Goal: Task Accomplishment & Management: Complete application form

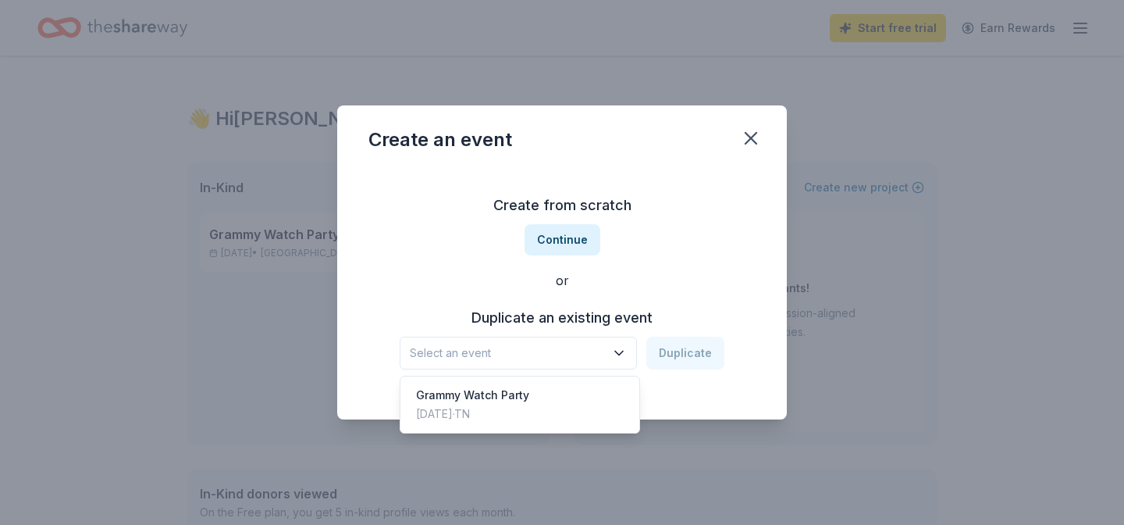
click at [573, 351] on span "Select an event" at bounding box center [507, 352] width 195 height 19
click at [693, 299] on div "Create from scratch Continue or Duplicate an existing event Select an event Dup…" at bounding box center [561, 281] width 387 height 226
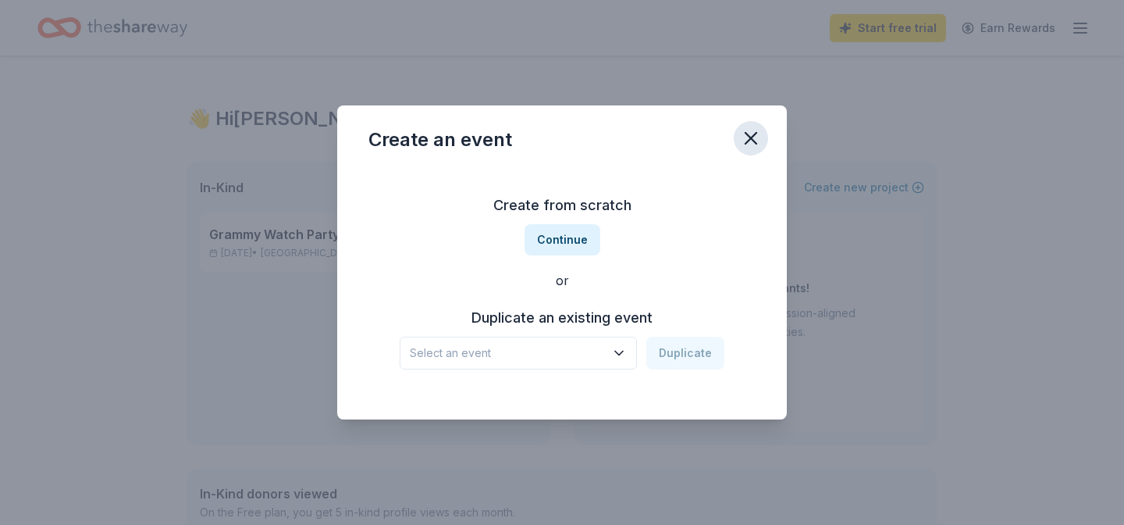
click at [744, 144] on icon "button" at bounding box center [751, 138] width 22 height 22
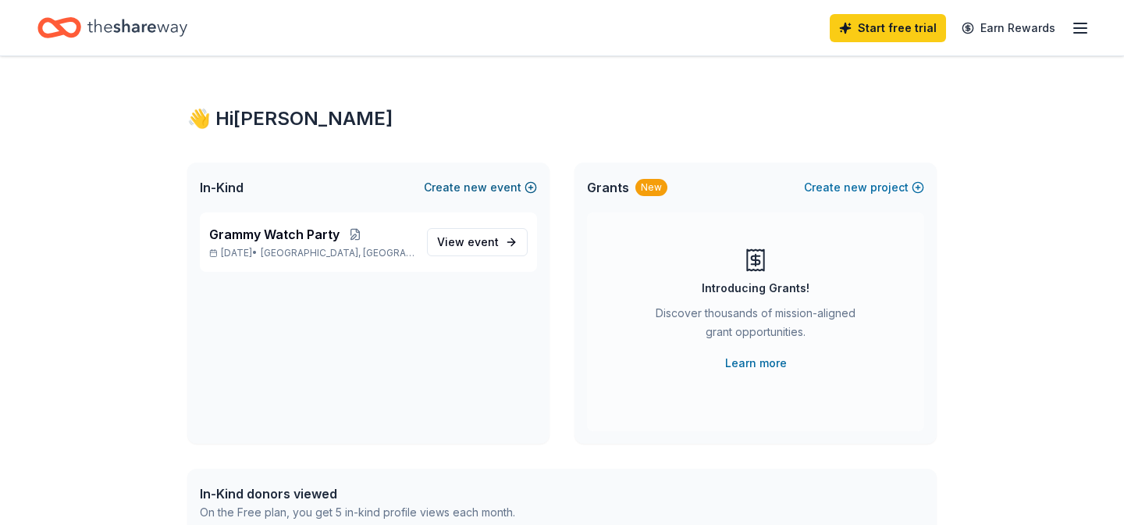
click at [510, 187] on button "Create new event" at bounding box center [480, 187] width 113 height 19
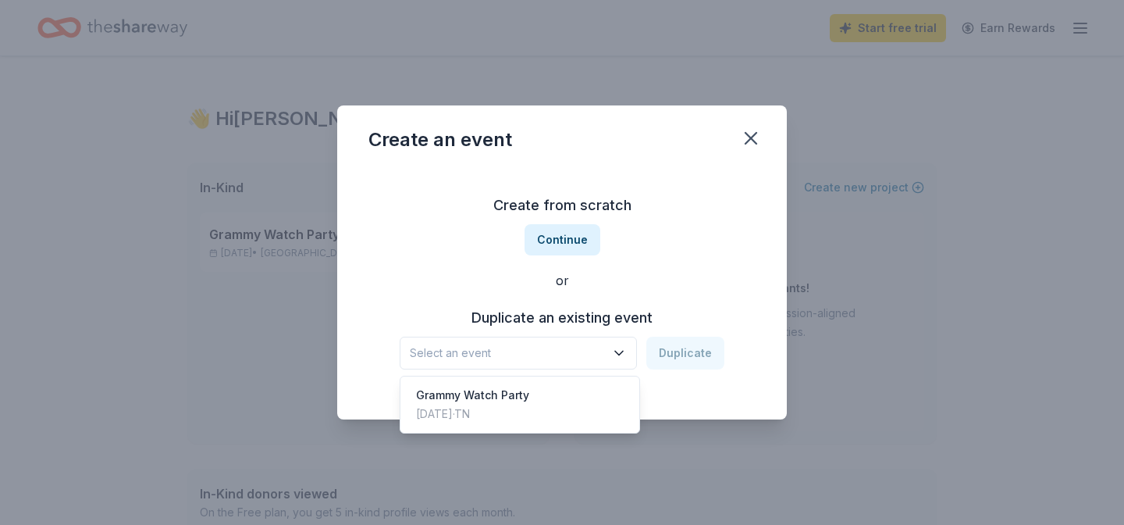
click at [574, 343] on button "Select an event" at bounding box center [518, 352] width 237 height 33
click at [611, 300] on div "Create from scratch Continue or Duplicate an existing event Select an event Dup…" at bounding box center [561, 281] width 387 height 226
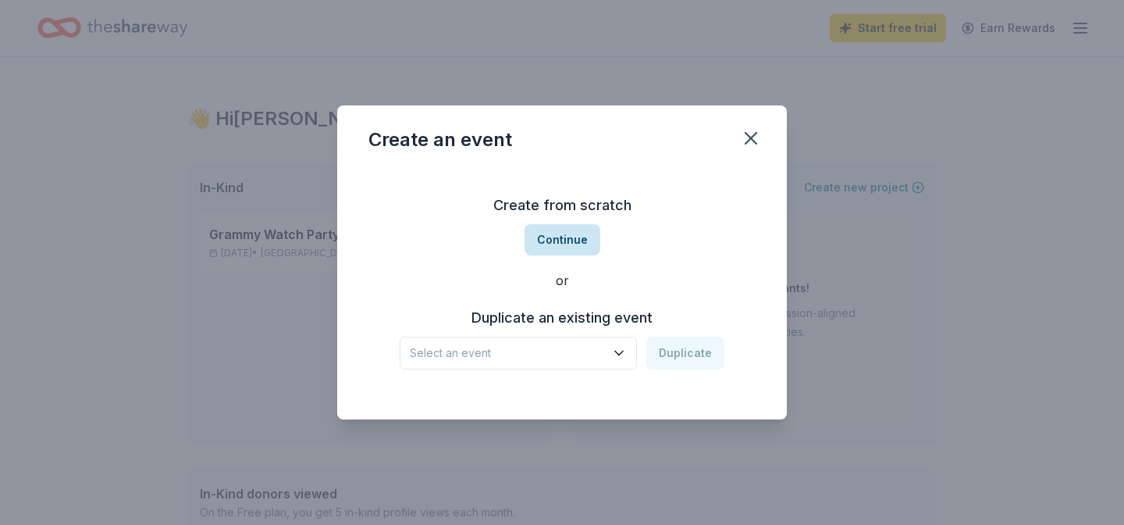
click at [564, 237] on button "Continue" at bounding box center [563, 239] width 76 height 31
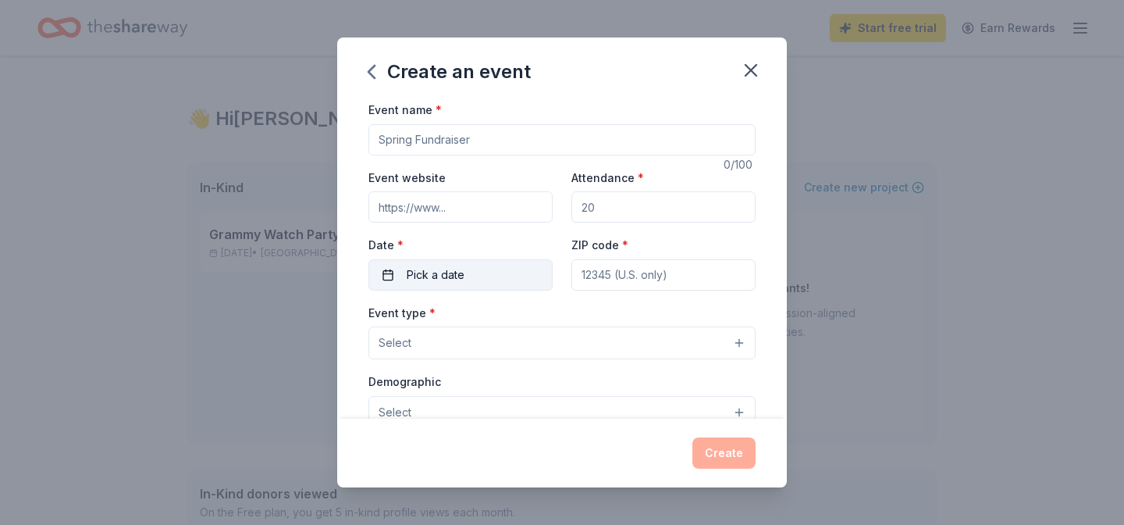
click at [503, 279] on button "Pick a date" at bounding box center [460, 274] width 184 height 31
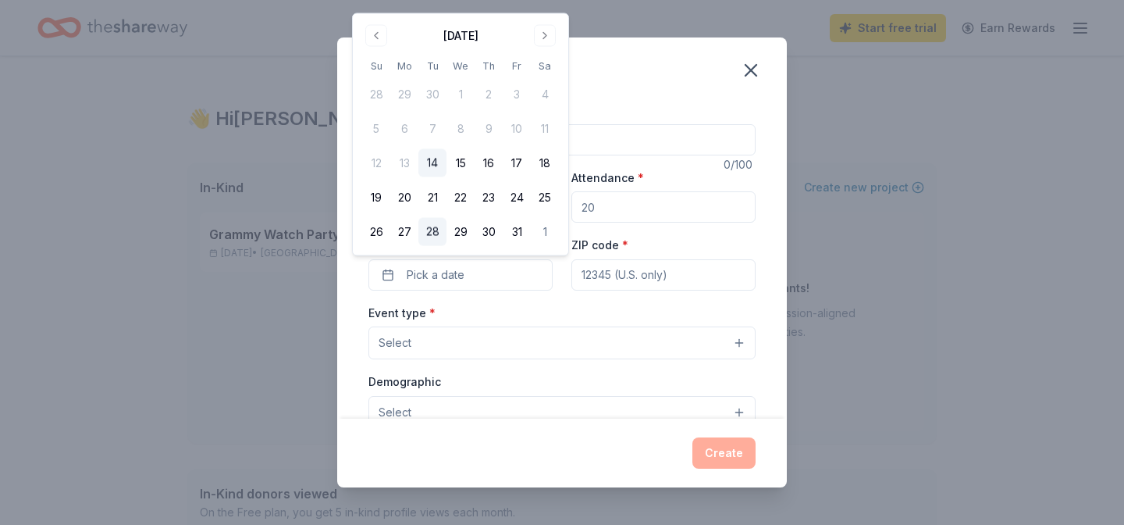
click at [427, 231] on button "28" at bounding box center [432, 232] width 28 height 28
click at [548, 311] on div "Event type * Select" at bounding box center [561, 331] width 387 height 57
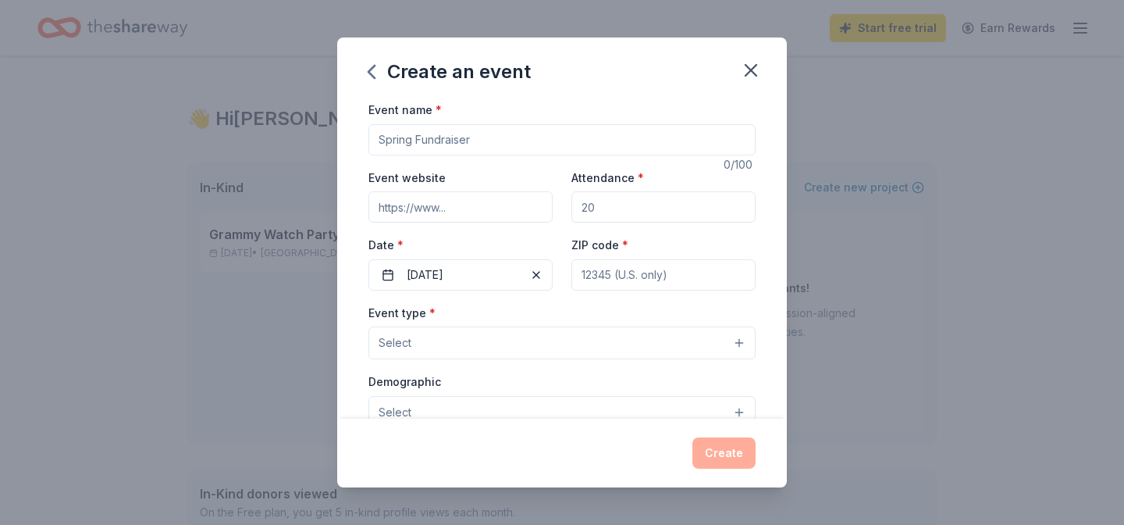
click at [458, 208] on input "Event website" at bounding box center [460, 206] width 184 height 31
click at [487, 145] on input "Event name *" at bounding box center [561, 139] width 387 height 31
type input "MIC Meeting 10/28"
click at [617, 202] on input "Attendance *" at bounding box center [663, 206] width 184 height 31
type input "80"
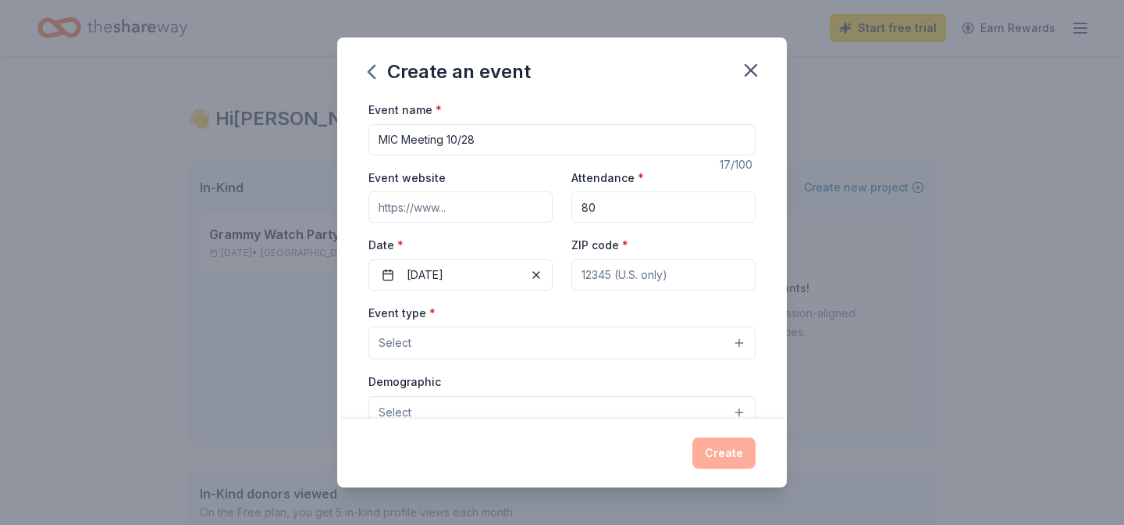
click at [617, 223] on div "Event website Attendance * 80 Date * 10/28/2025 ZIP code *" at bounding box center [561, 229] width 387 height 123
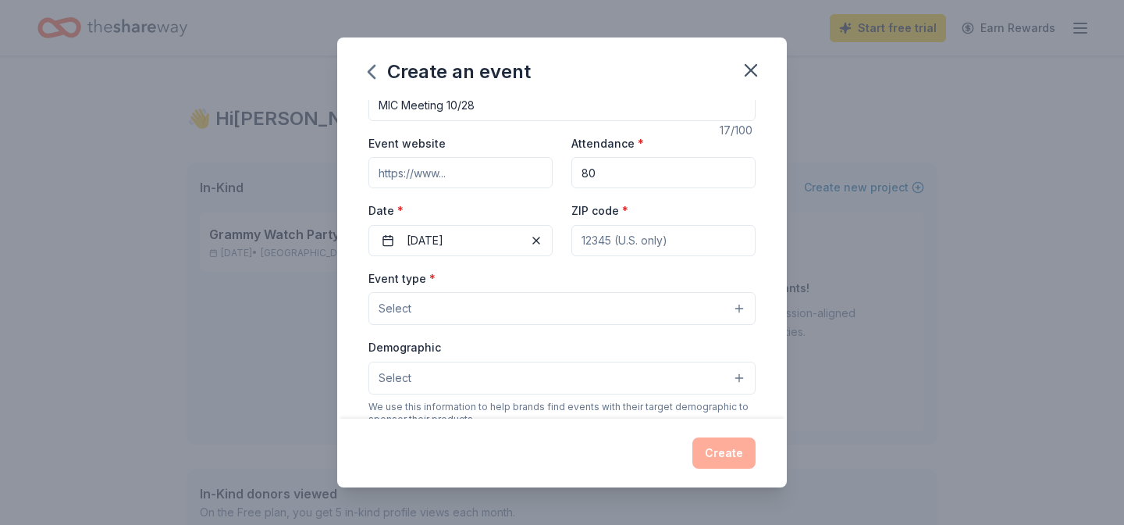
click at [578, 322] on button "Select" at bounding box center [561, 308] width 387 height 33
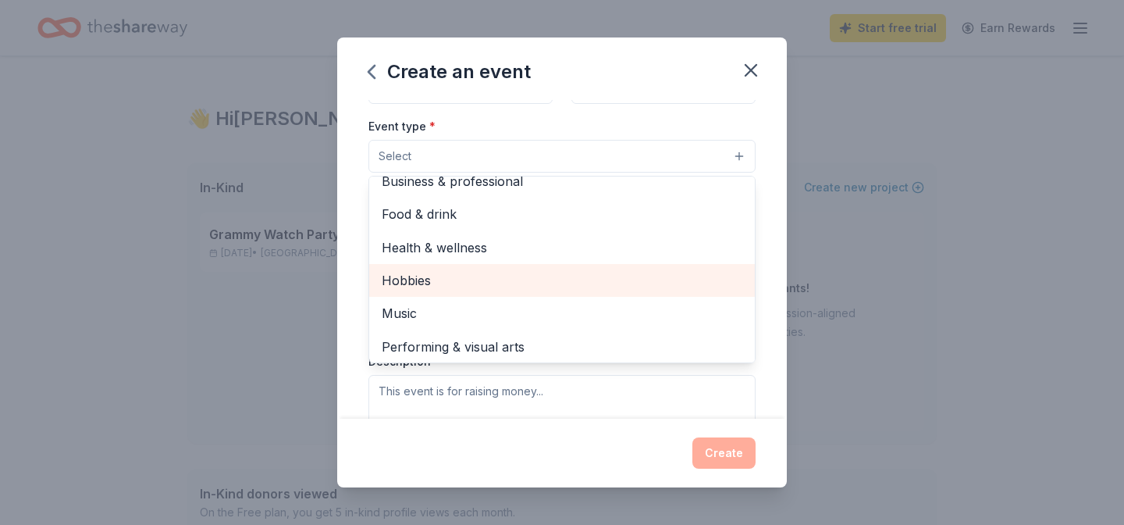
scroll to position [0, 0]
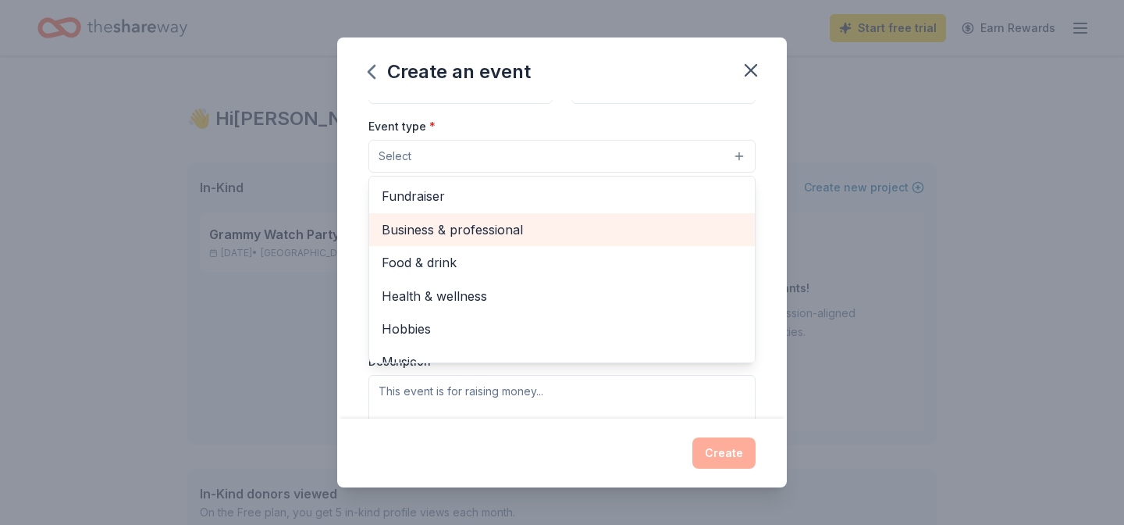
click at [542, 233] on span "Business & professional" at bounding box center [562, 229] width 361 height 20
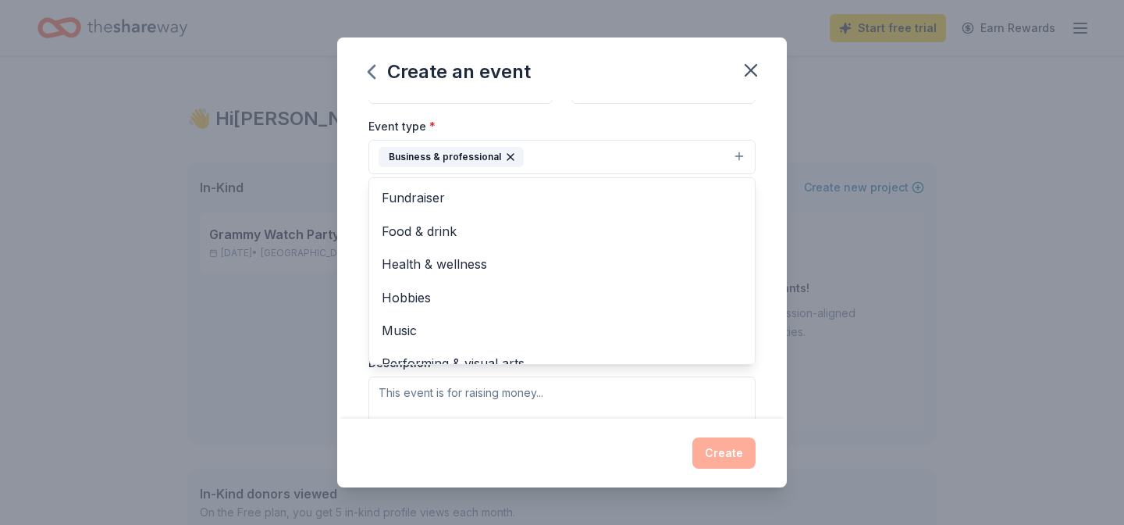
click at [325, 225] on div "Create an event Event name * MIC Meeting 10/28 17 /100 Event website Attendance…" at bounding box center [562, 262] width 1124 height 525
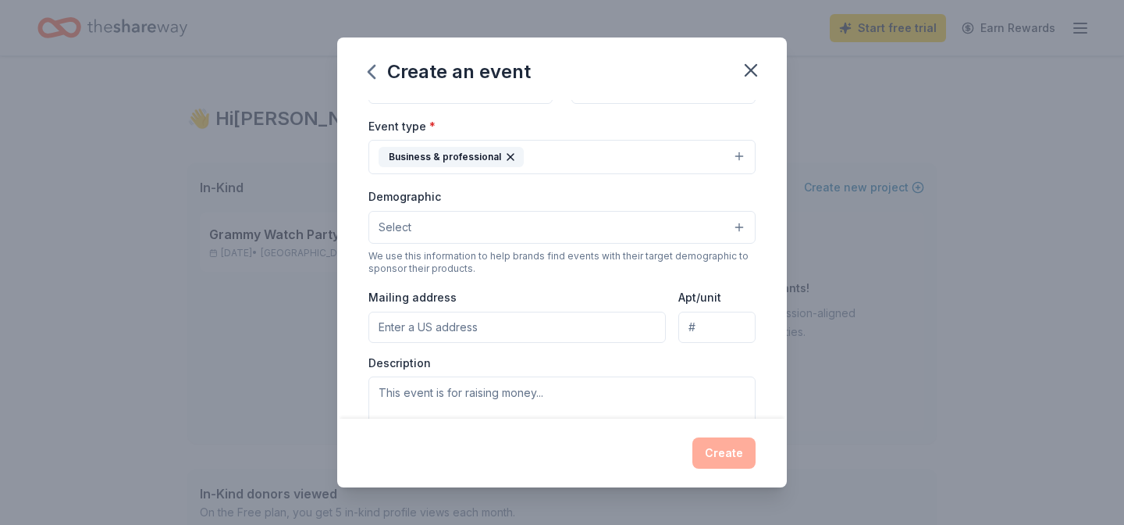
click at [462, 233] on button "Select" at bounding box center [561, 227] width 387 height 33
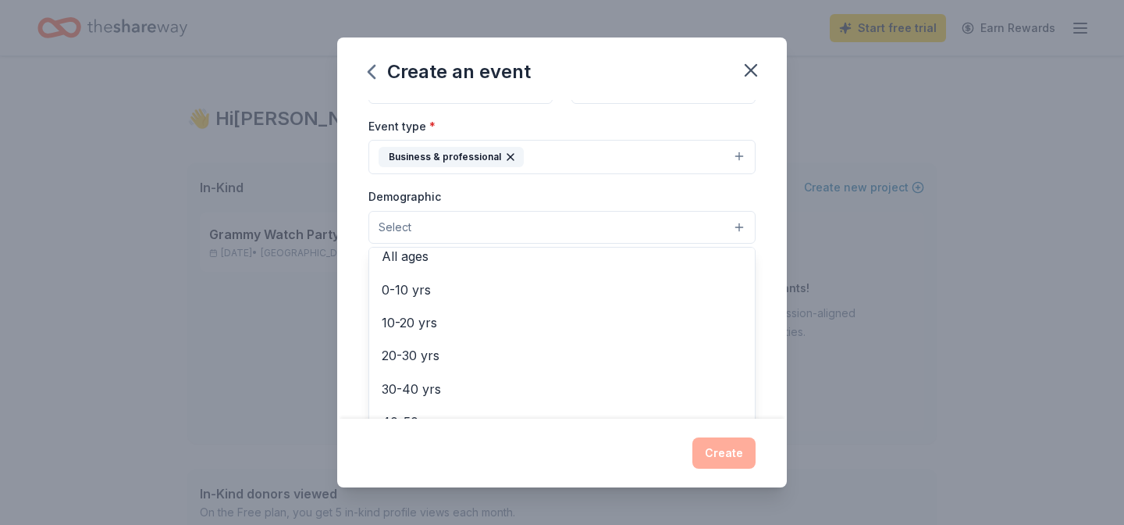
scroll to position [111, 0]
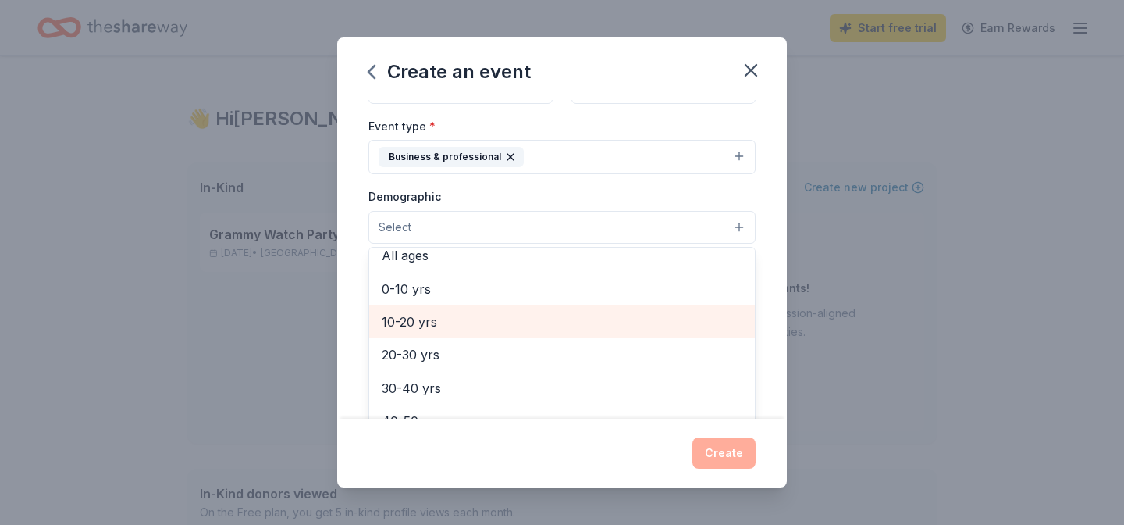
click at [474, 325] on span "10-20 yrs" at bounding box center [562, 321] width 361 height 20
click at [461, 321] on span "20-30 yrs" at bounding box center [562, 323] width 361 height 20
click at [369, 308] on div "30-40 yrs" at bounding box center [562, 323] width 386 height 33
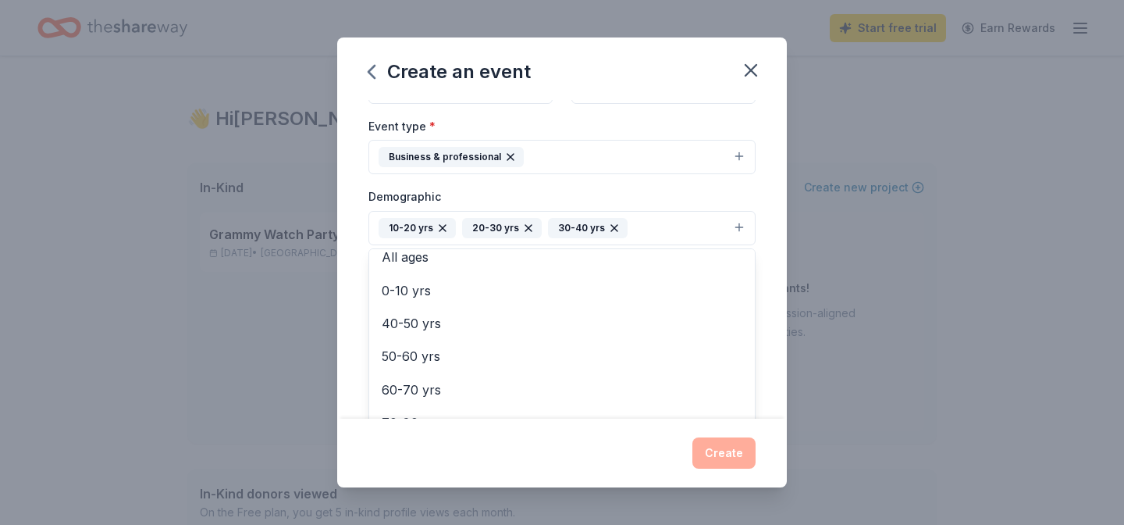
click at [615, 226] on icon "button" at bounding box center [614, 228] width 12 height 12
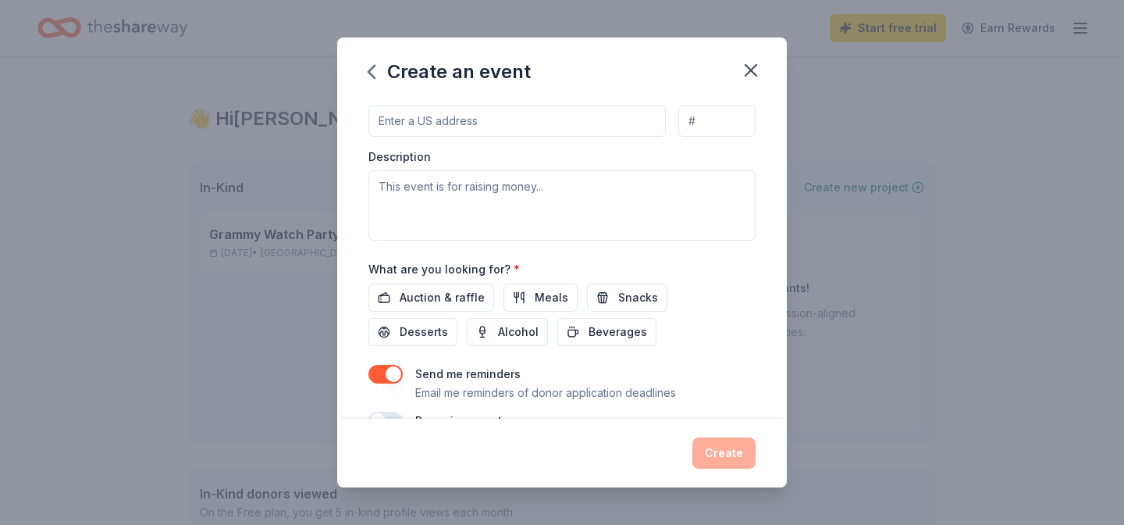
scroll to position [431, 0]
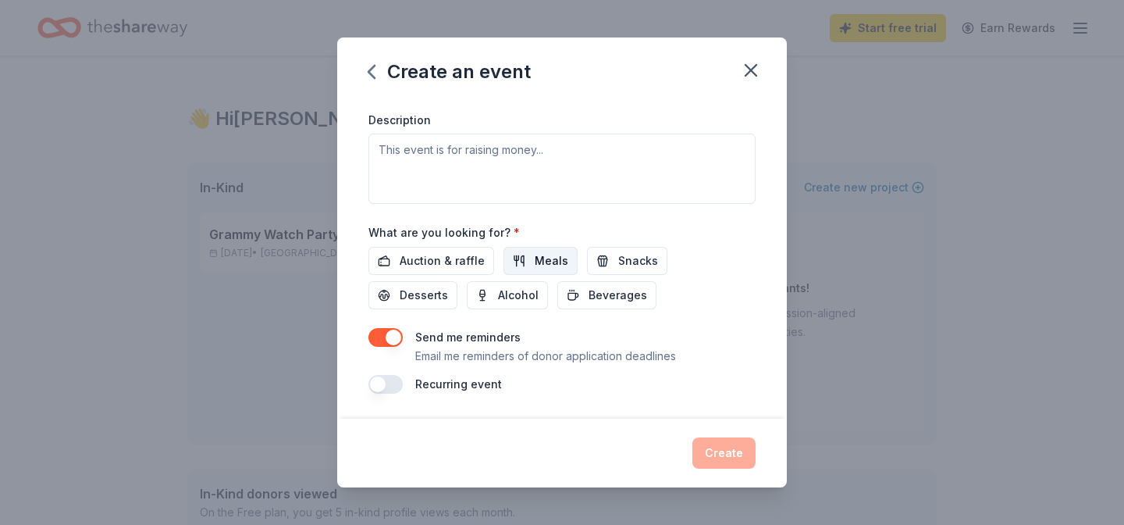
click at [553, 263] on span "Meals" at bounding box center [552, 260] width 34 height 19
click at [557, 304] on button "Beverages" at bounding box center [606, 295] width 99 height 28
click at [627, 267] on span "Snacks" at bounding box center [638, 260] width 40 height 19
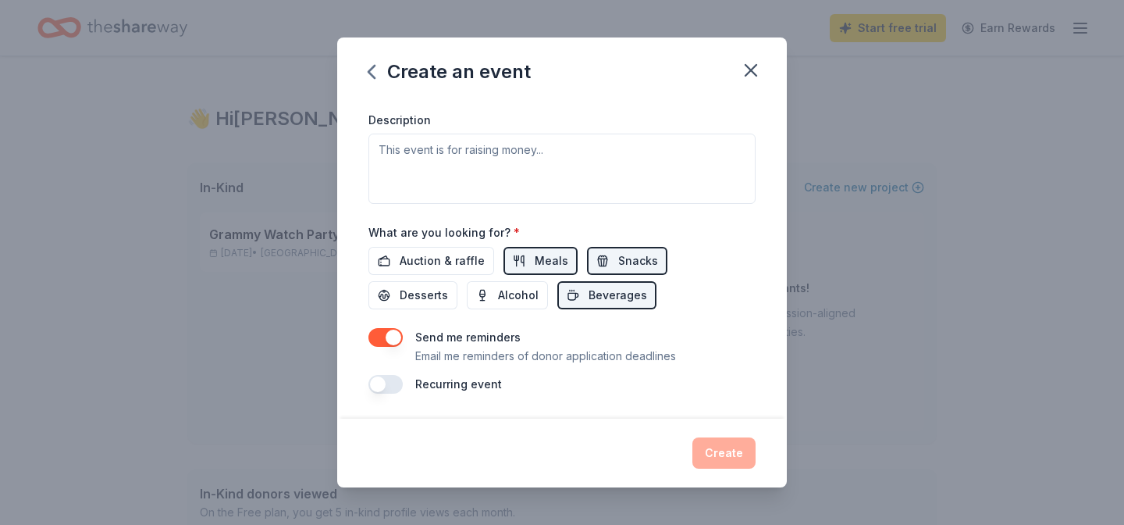
click at [368, 387] on div "Event name * MIC Meeting 10/28 17 /100 Event website Attendance * 80 Date * 10/…" at bounding box center [562, 259] width 450 height 318
click at [381, 387] on button "button" at bounding box center [385, 384] width 34 height 19
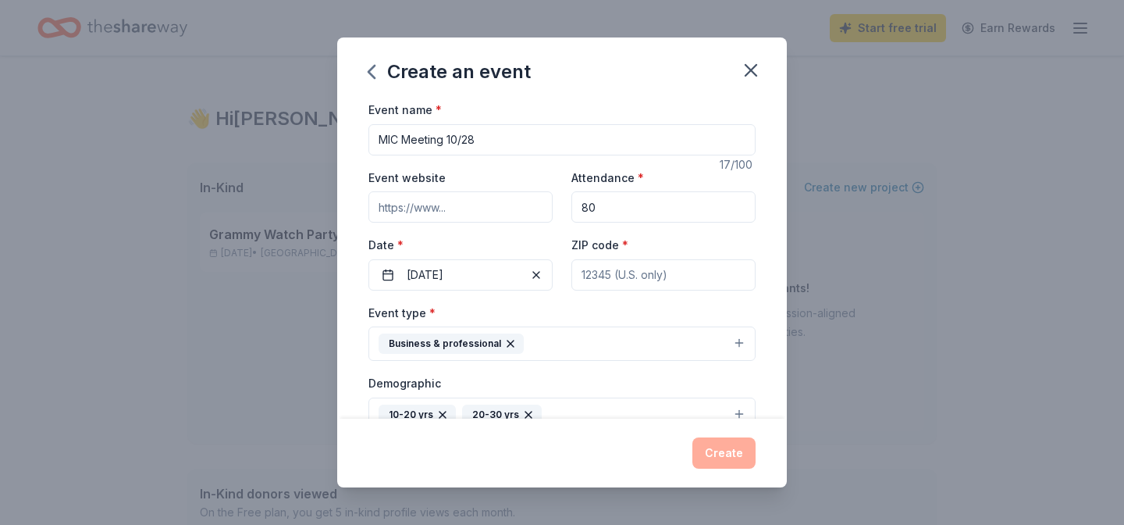
drag, startPoint x: 510, startPoint y: 140, endPoint x: 443, endPoint y: 135, distance: 66.6
click at [443, 135] on input "MIC Meeting 10/28" at bounding box center [561, 139] width 387 height 31
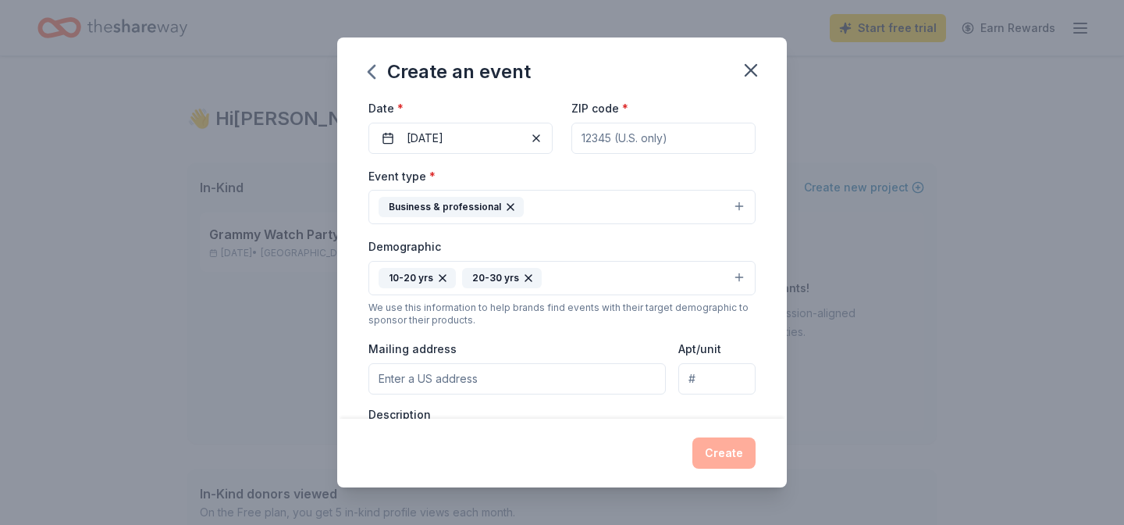
scroll to position [487, 0]
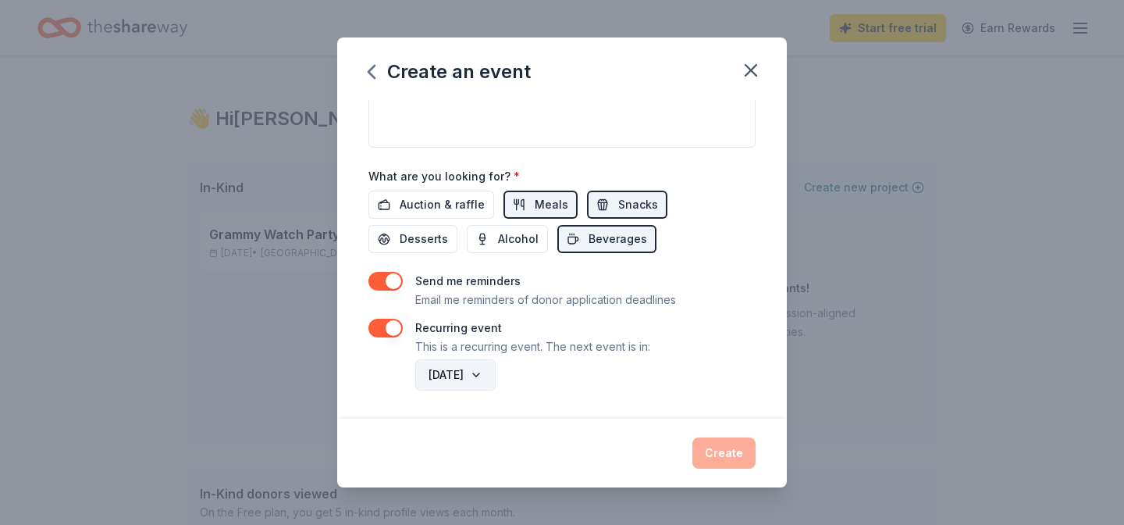
click at [493, 378] on button "October 2026" at bounding box center [455, 374] width 80 height 31
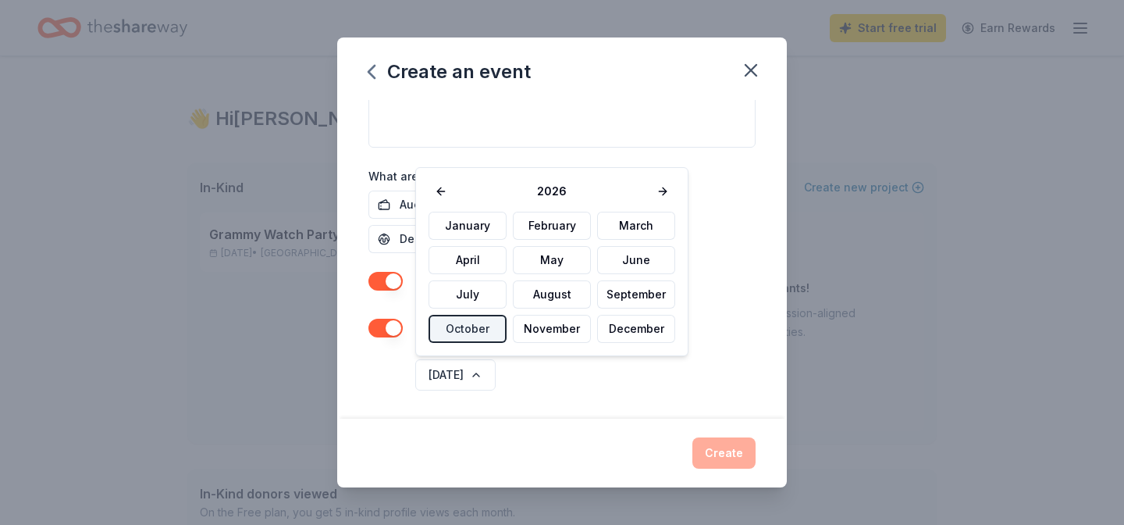
click at [588, 384] on div "October 2026" at bounding box center [583, 374] width 343 height 37
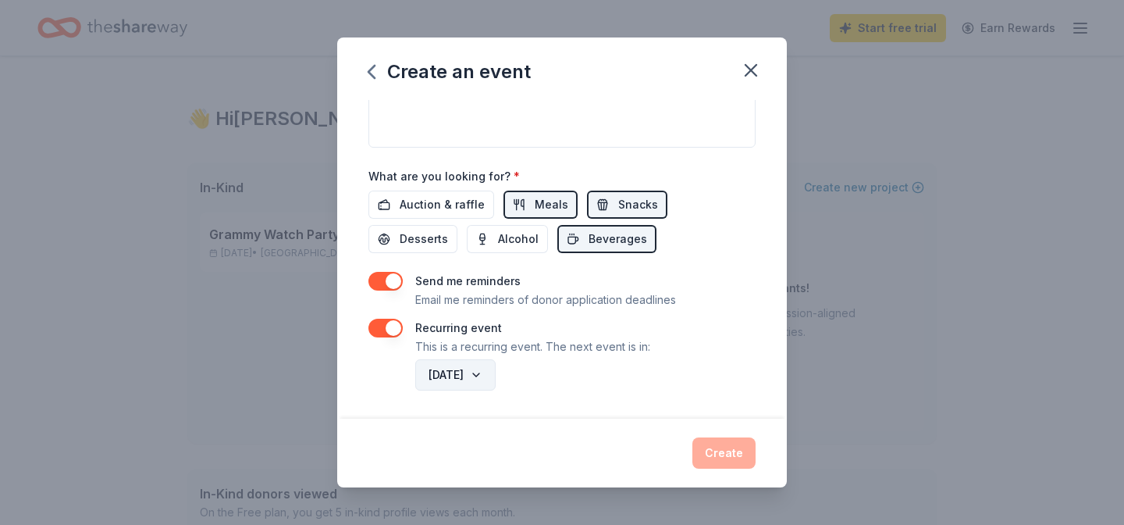
click at [496, 378] on button "October 2026" at bounding box center [455, 374] width 80 height 31
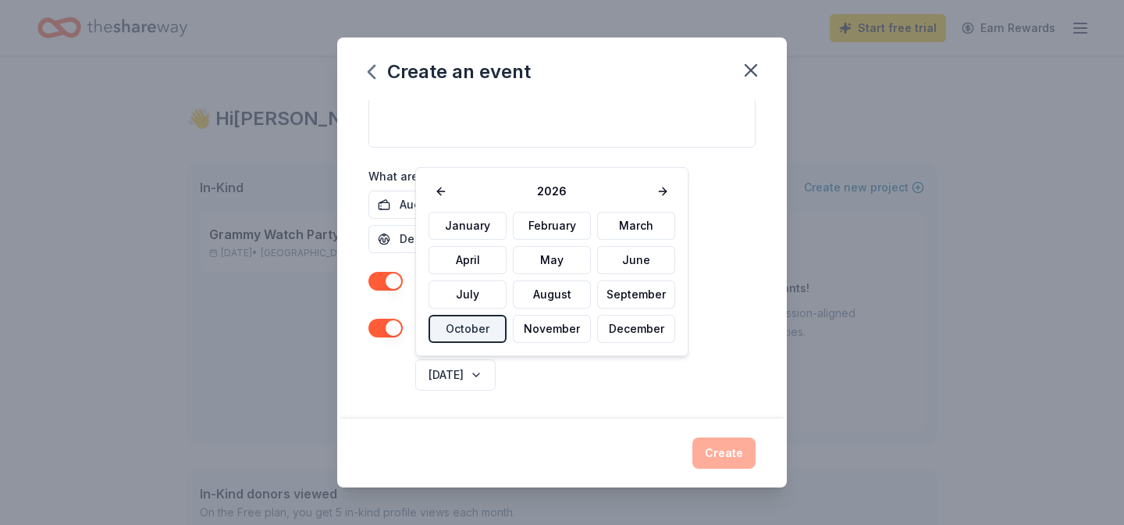
click at [585, 373] on div "October 2026" at bounding box center [583, 374] width 343 height 37
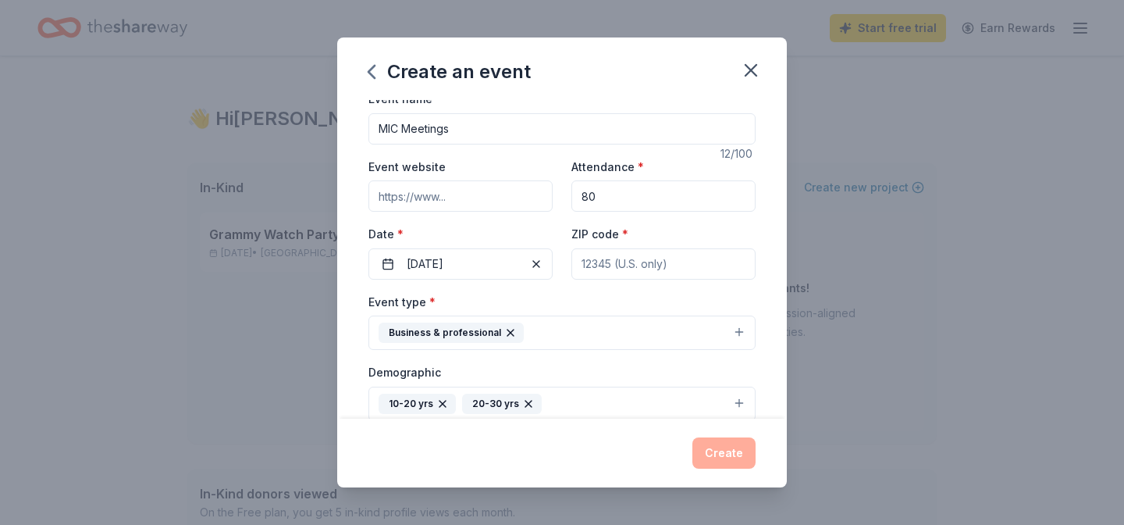
scroll to position [0, 0]
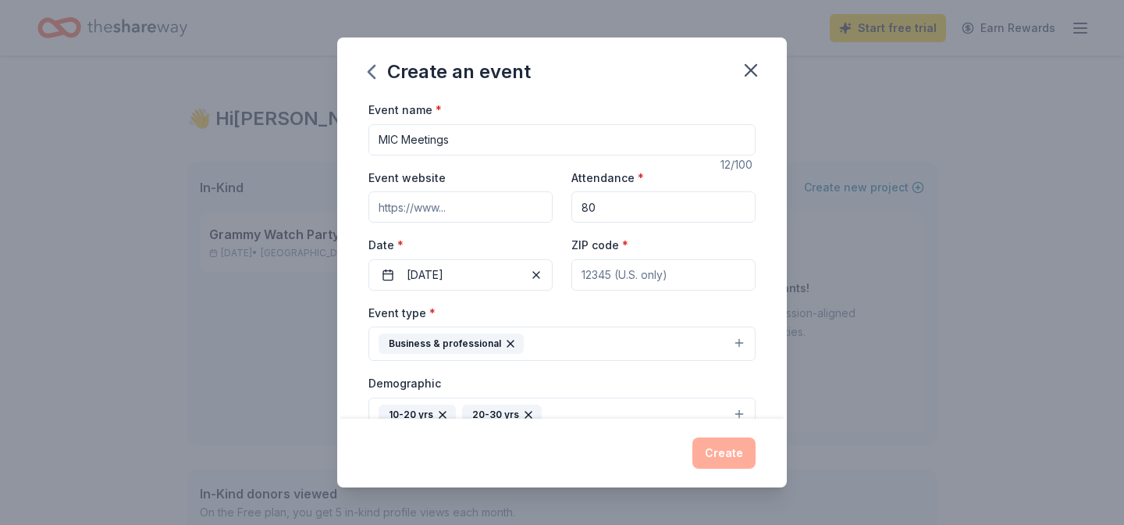
click at [489, 140] on input "MIC Meetings" at bounding box center [561, 139] width 387 height 31
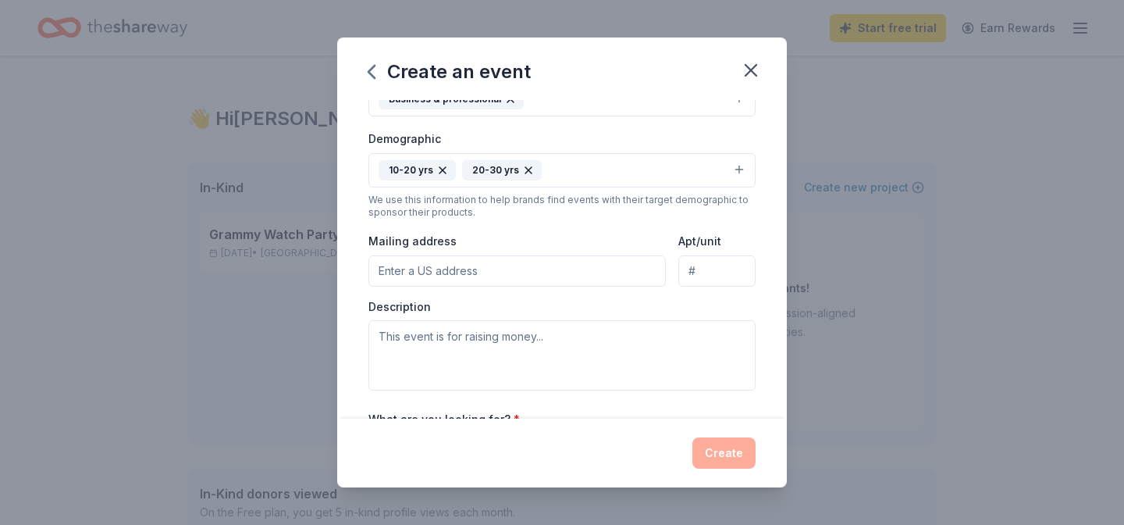
scroll to position [487, 0]
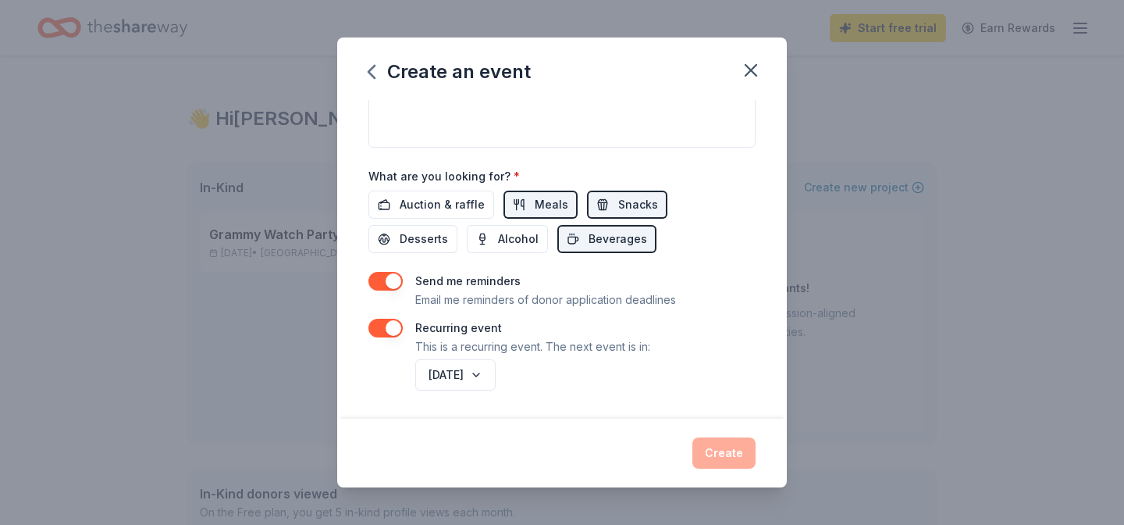
type input "MIC Meeting 10/28"
click at [400, 319] on div "Recurring event This is a recurring event. The next event is in:" at bounding box center [561, 336] width 387 height 37
click at [395, 322] on button "button" at bounding box center [385, 327] width 34 height 19
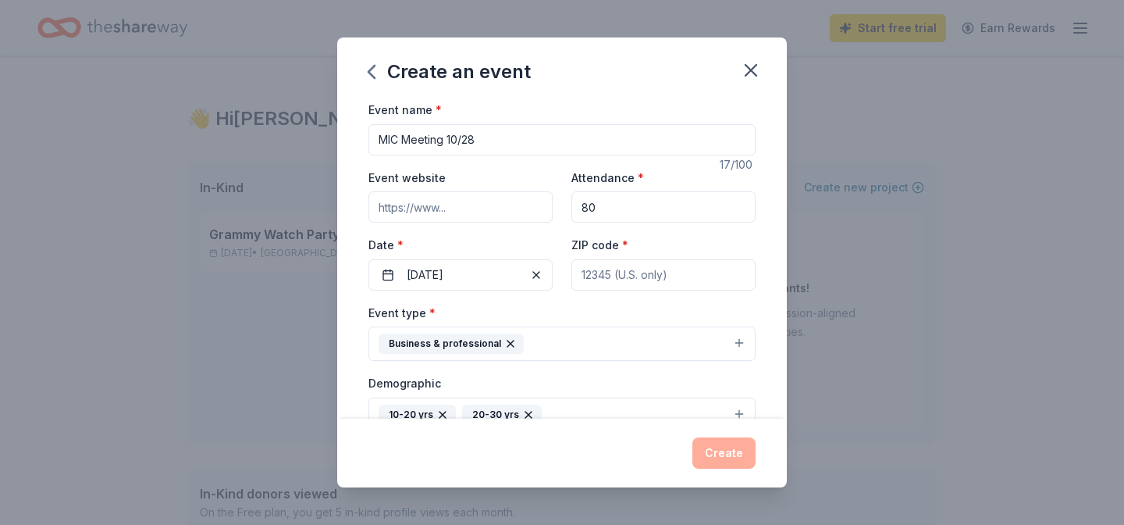
scroll to position [9, 0]
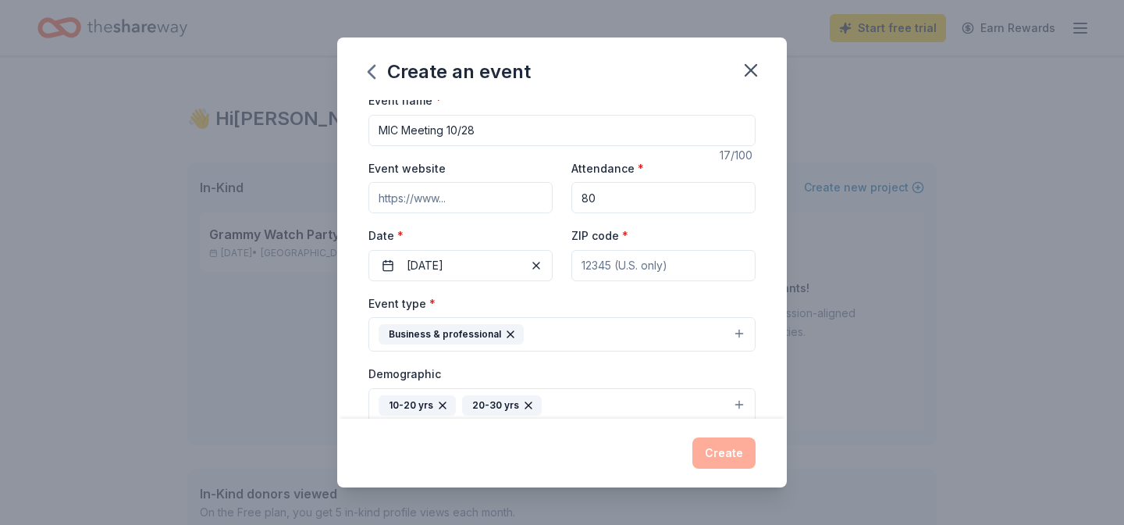
click at [641, 278] on input "ZIP code *" at bounding box center [663, 265] width 184 height 31
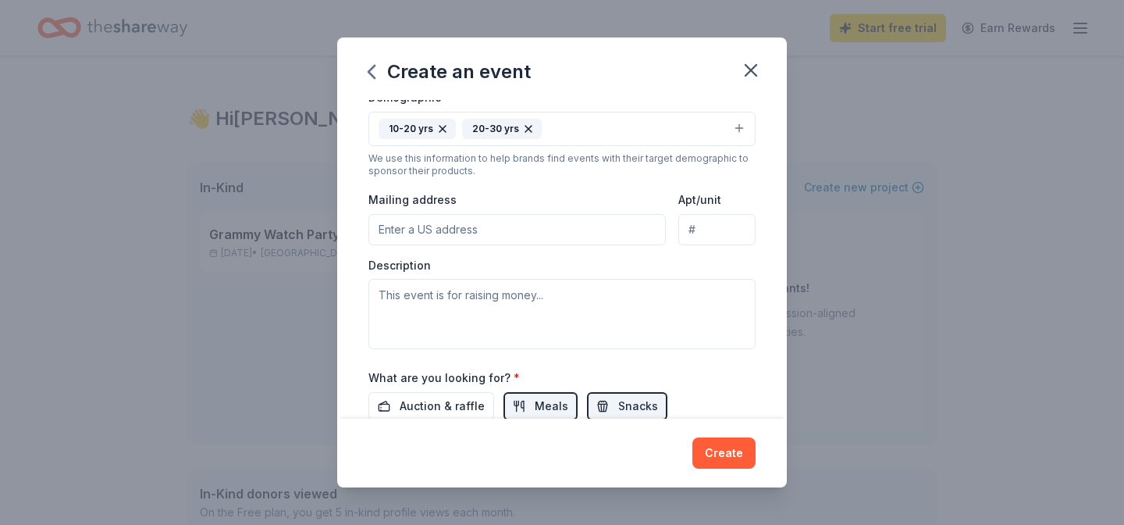
scroll to position [431, 0]
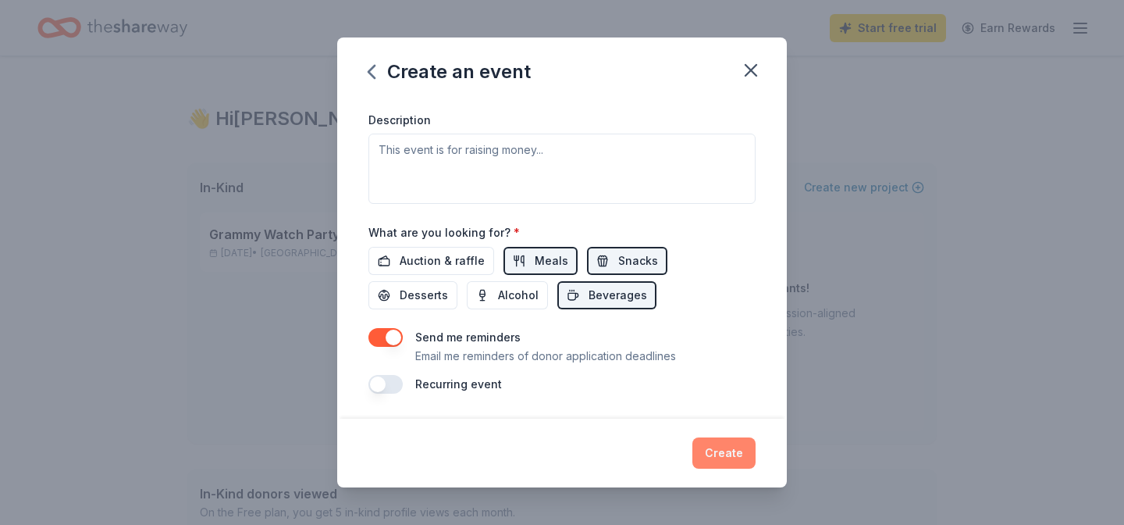
type input "37920"
click at [723, 457] on button "Create" at bounding box center [723, 452] width 63 height 31
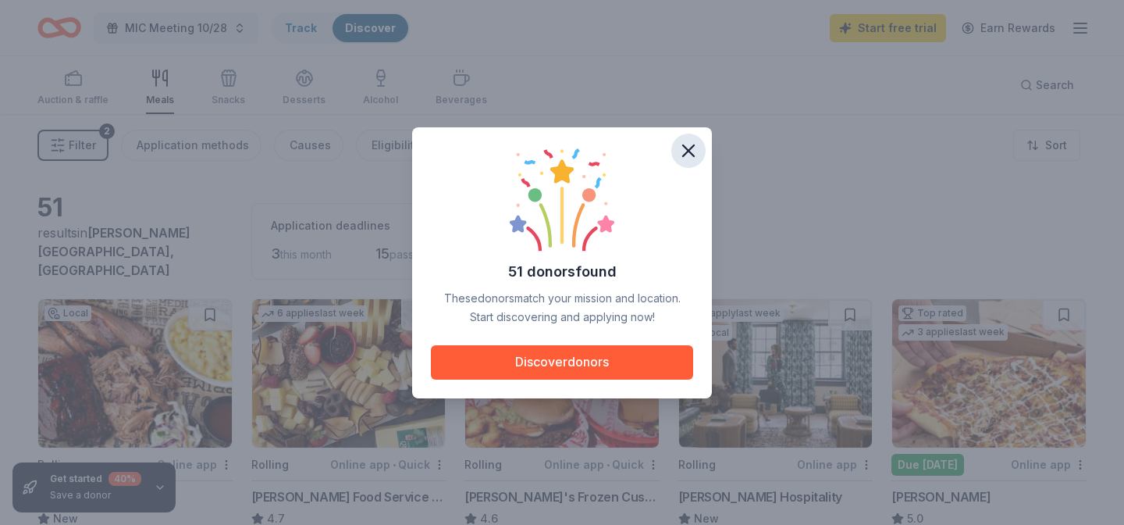
click at [682, 142] on icon "button" at bounding box center [688, 151] width 22 height 22
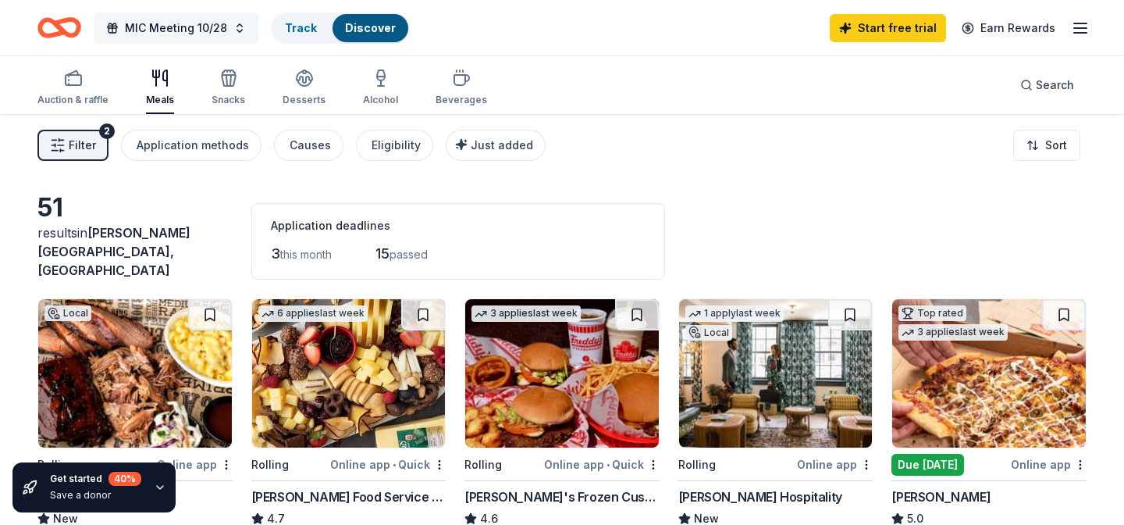
click at [223, 30] on button "MIC Meeting 10/28" at bounding box center [176, 27] width 165 height 31
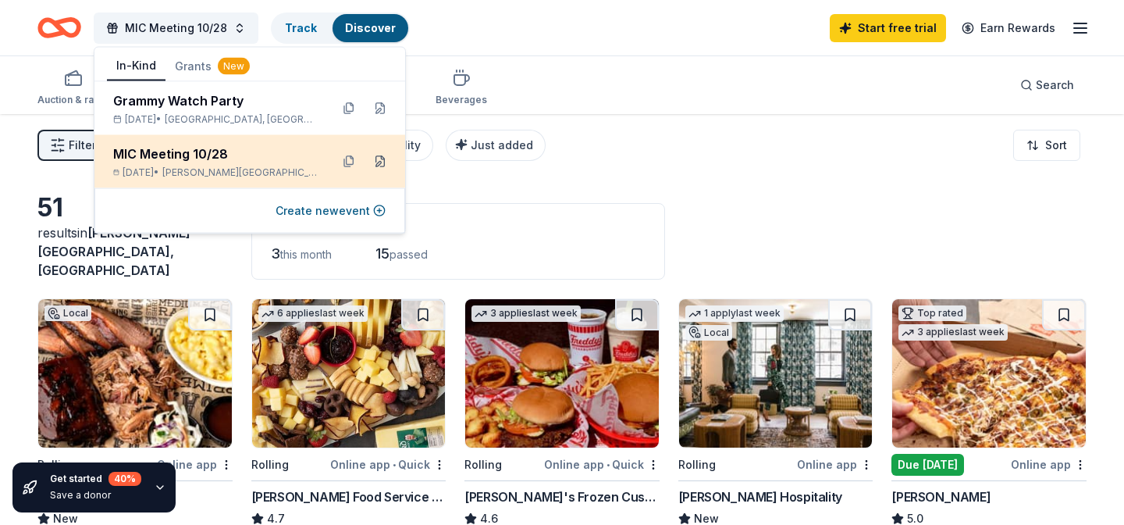
click at [382, 163] on button at bounding box center [380, 161] width 25 height 25
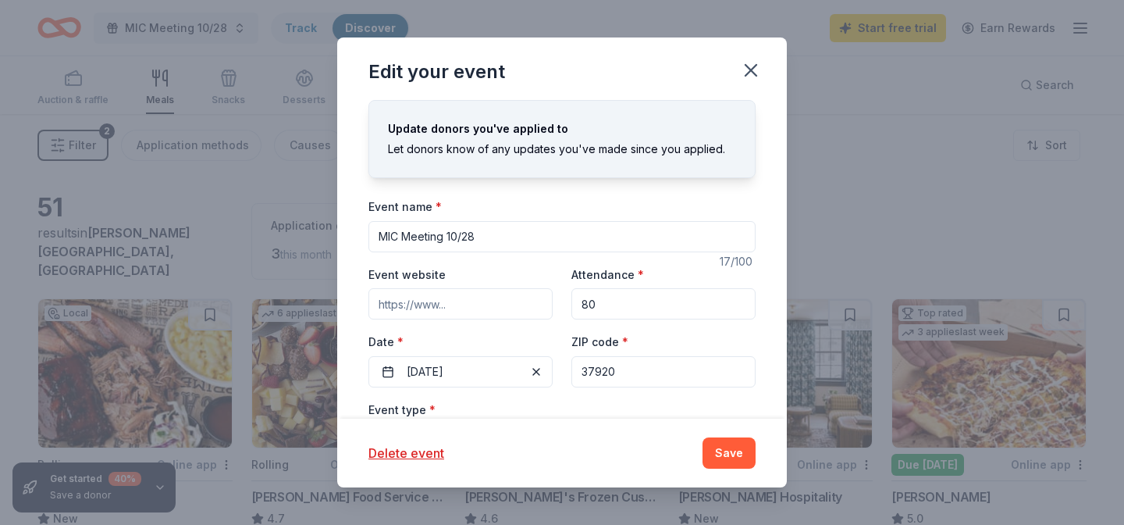
click at [649, 374] on input "37920" at bounding box center [663, 371] width 184 height 31
type input "37916"
click at [617, 439] on div "Delete event Save" at bounding box center [561, 452] width 387 height 31
click at [717, 451] on button "Save" at bounding box center [728, 452] width 53 height 31
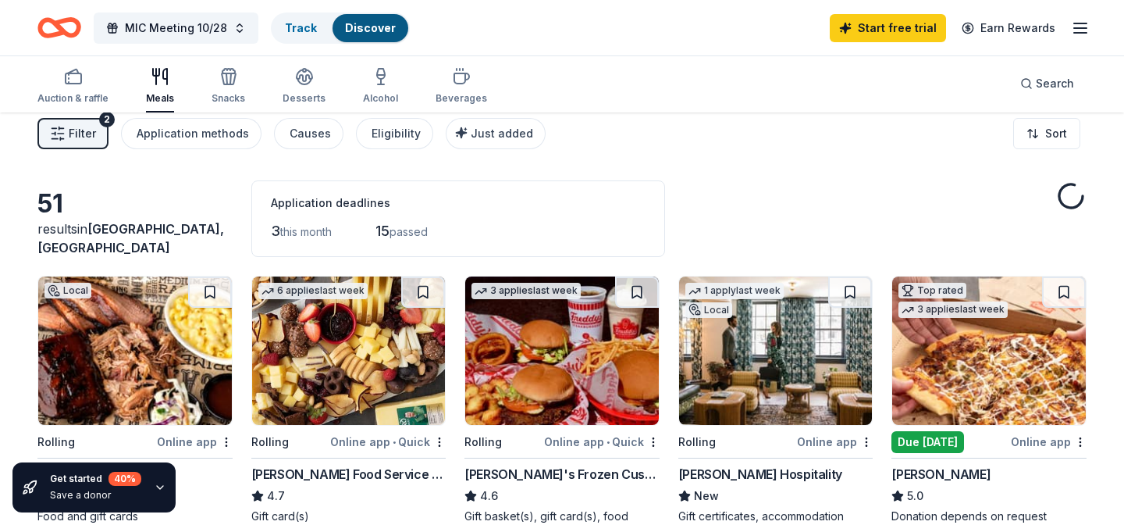
scroll to position [16, 0]
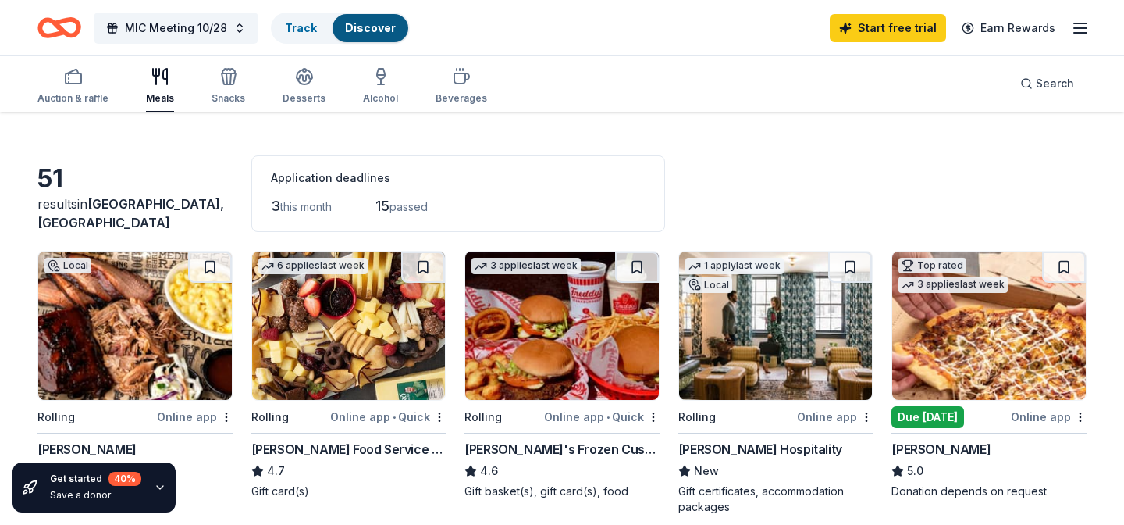
scroll to position [55, 0]
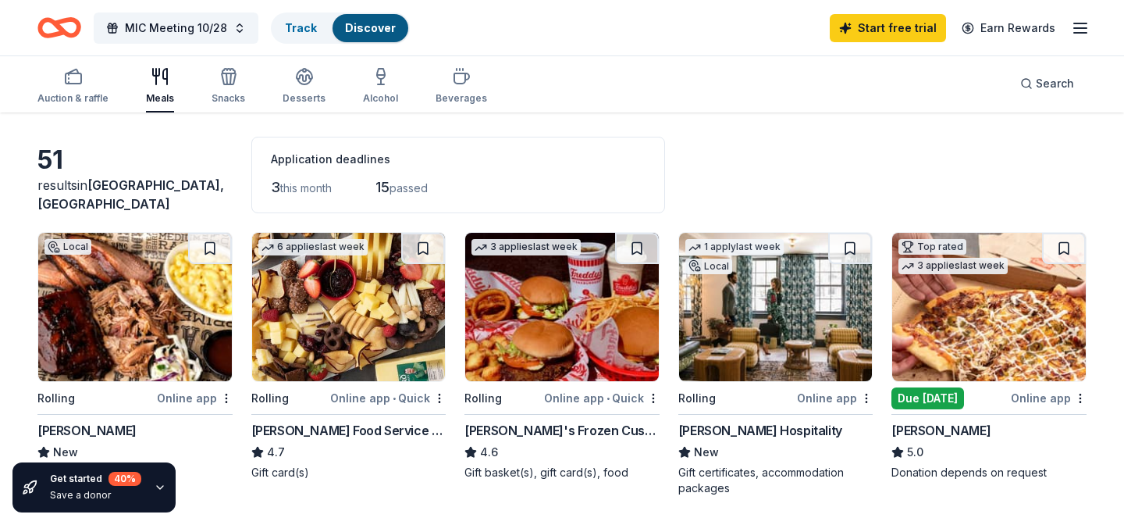
click at [111, 322] on img at bounding box center [135, 307] width 194 height 148
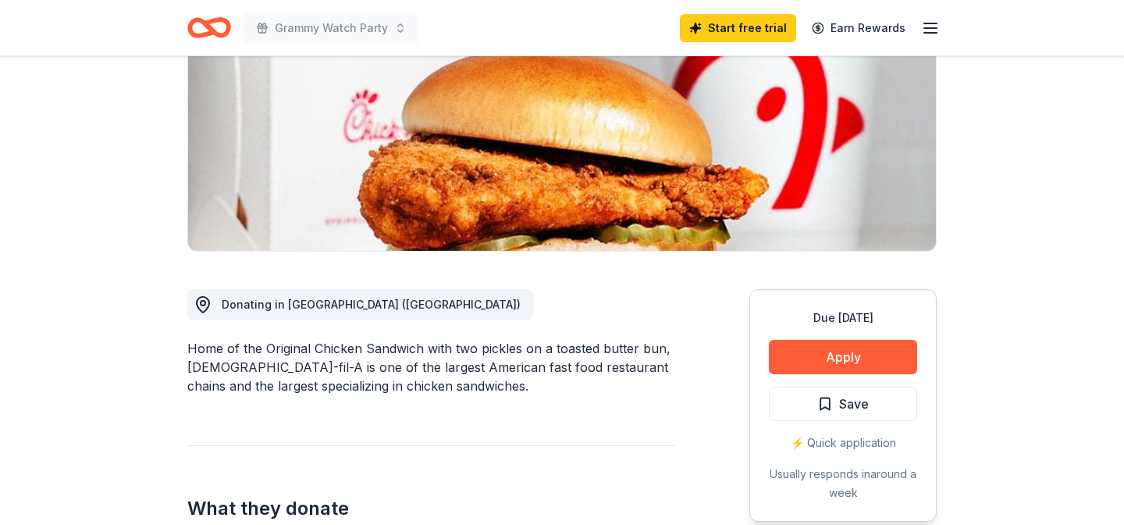
scroll to position [55, 0]
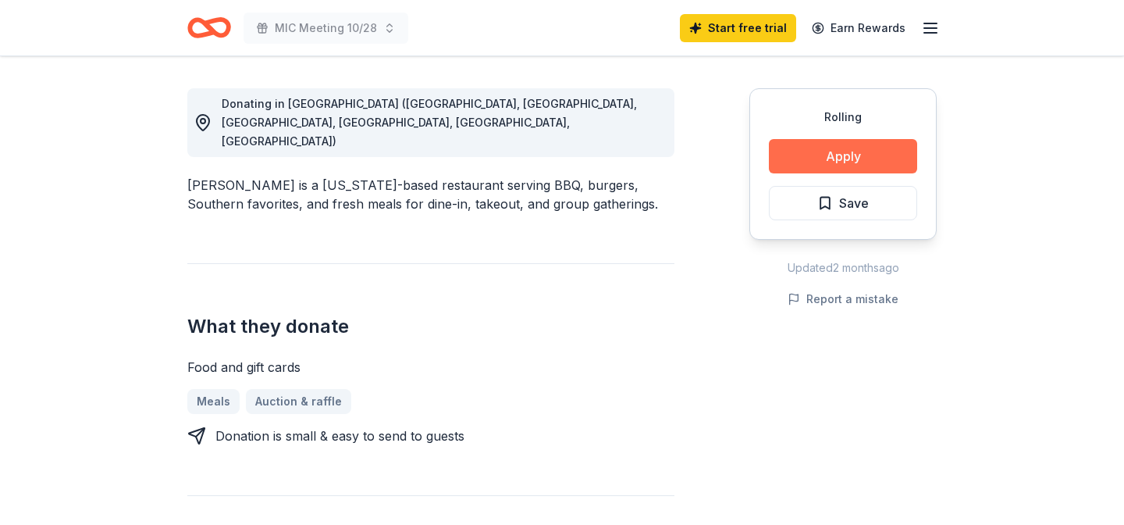
scroll to position [424, 0]
click at [843, 154] on button "Apply" at bounding box center [843, 156] width 148 height 34
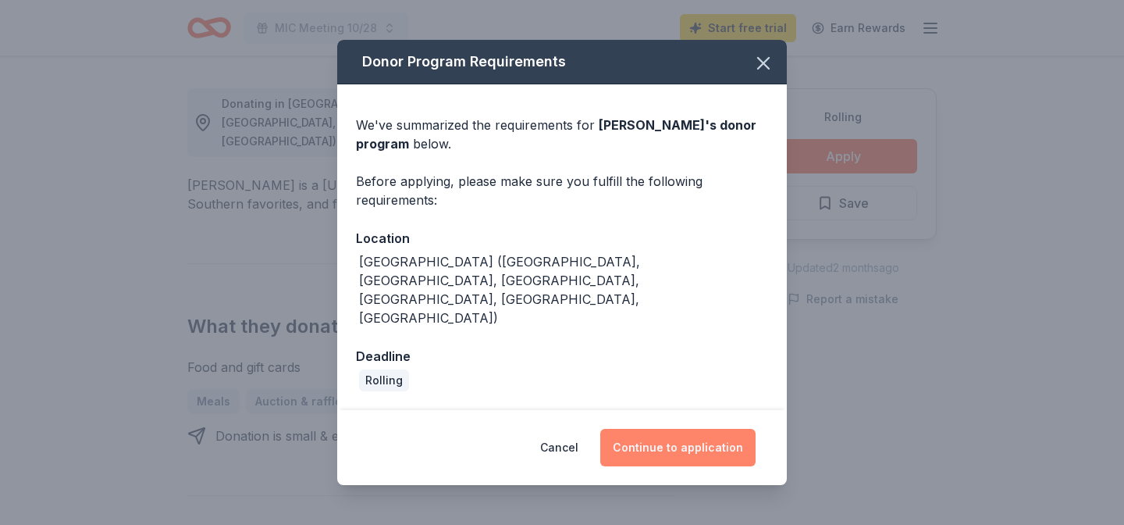
click at [660, 431] on button "Continue to application" at bounding box center [677, 447] width 155 height 37
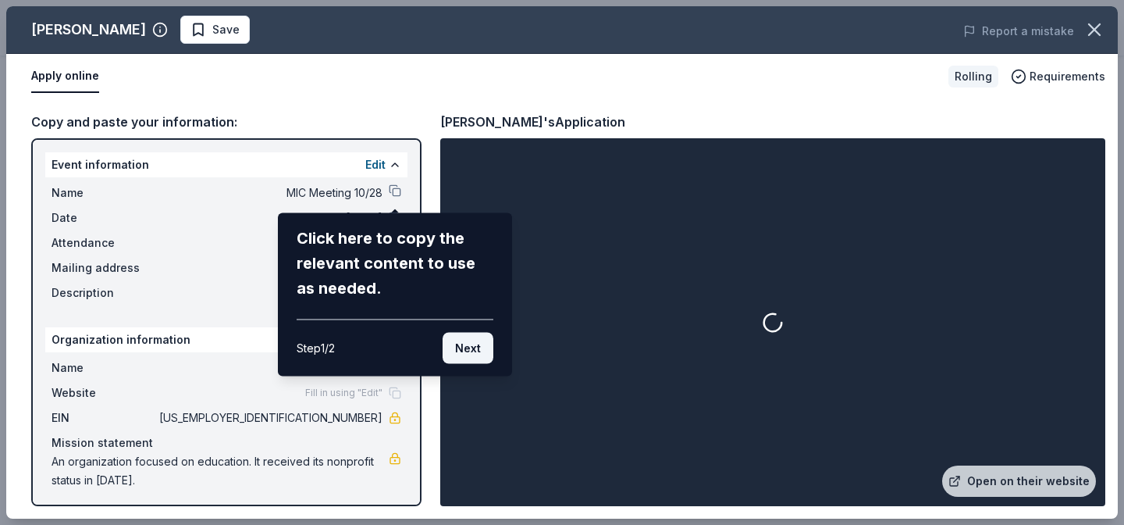
click at [468, 349] on button "Next" at bounding box center [468, 348] width 51 height 31
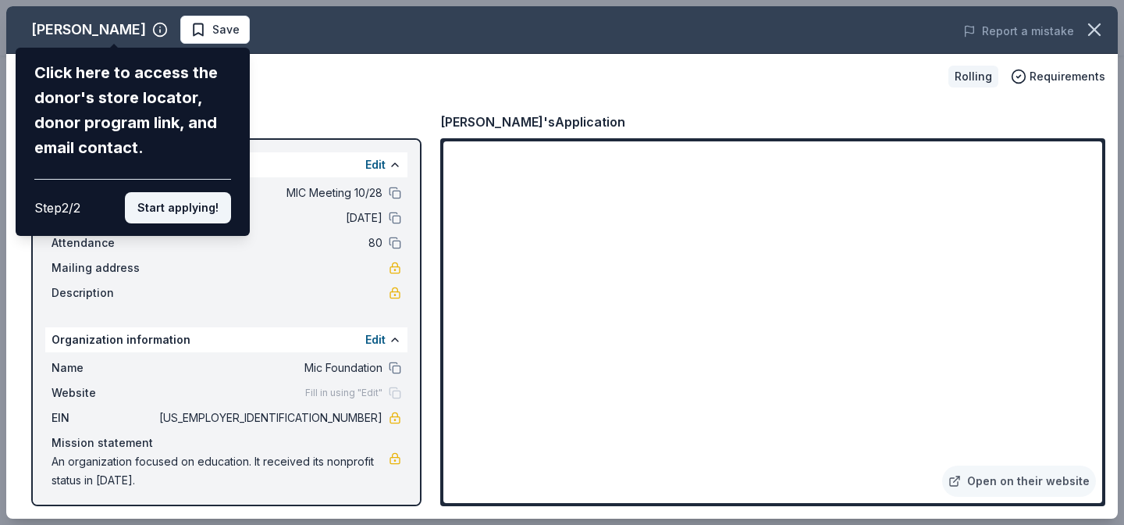
click at [200, 212] on button "Start applying!" at bounding box center [178, 207] width 106 height 31
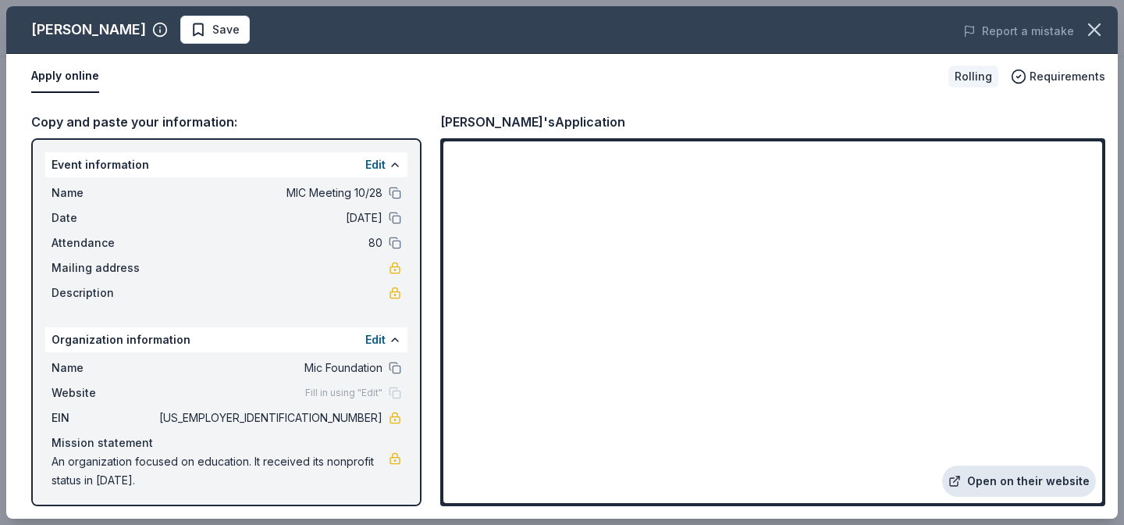
click at [1004, 476] on link "Open on their website" at bounding box center [1019, 480] width 154 height 31
